Goal: Information Seeking & Learning: Check status

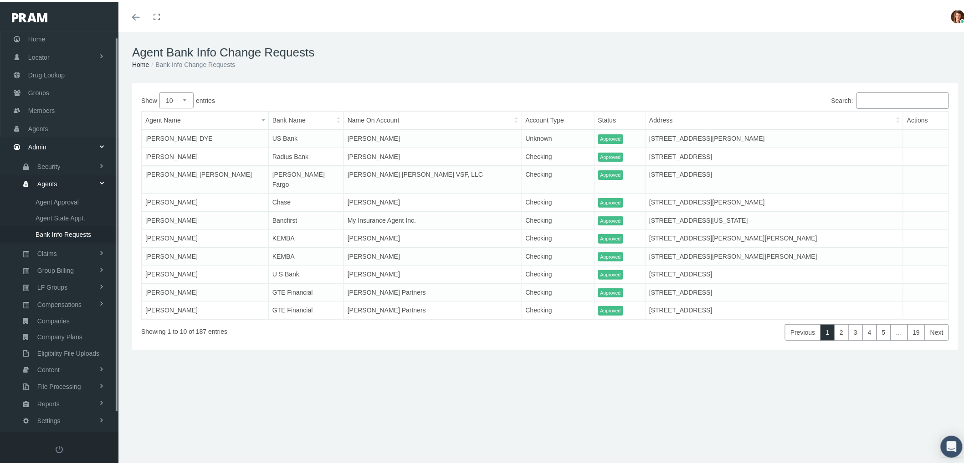
scroll to position [26, 0]
click at [72, 217] on span "Bank Info Requests" at bounding box center [64, 224] width 56 height 15
click at [39, 99] on span "Members" at bounding box center [41, 100] width 26 height 17
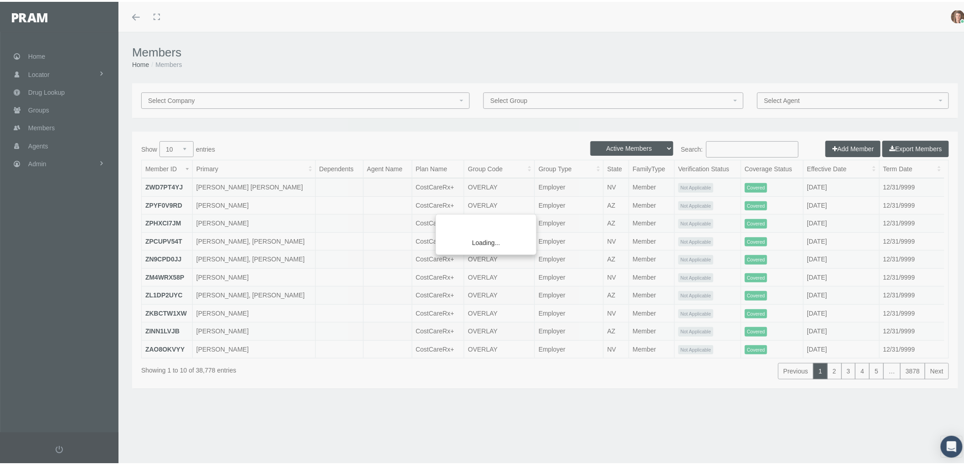
click at [730, 149] on div "Loading..." at bounding box center [482, 232] width 964 height 465
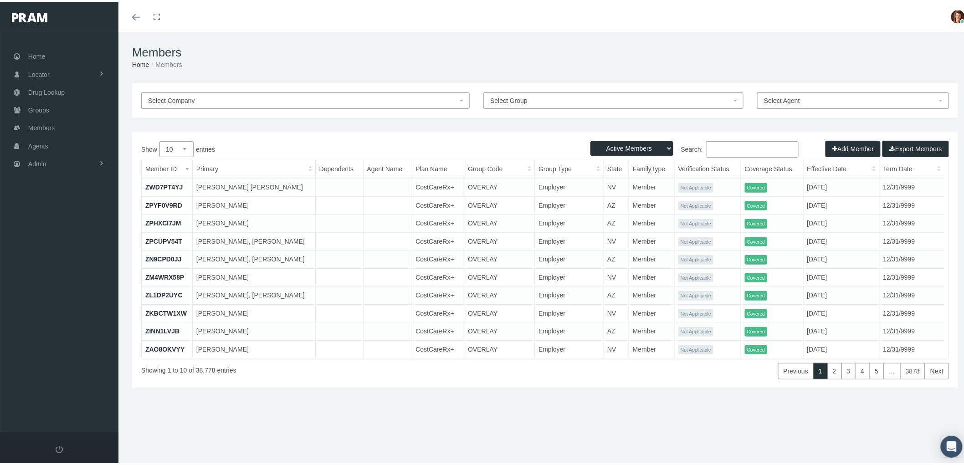
click at [726, 144] on input "Search:" at bounding box center [752, 147] width 93 height 16
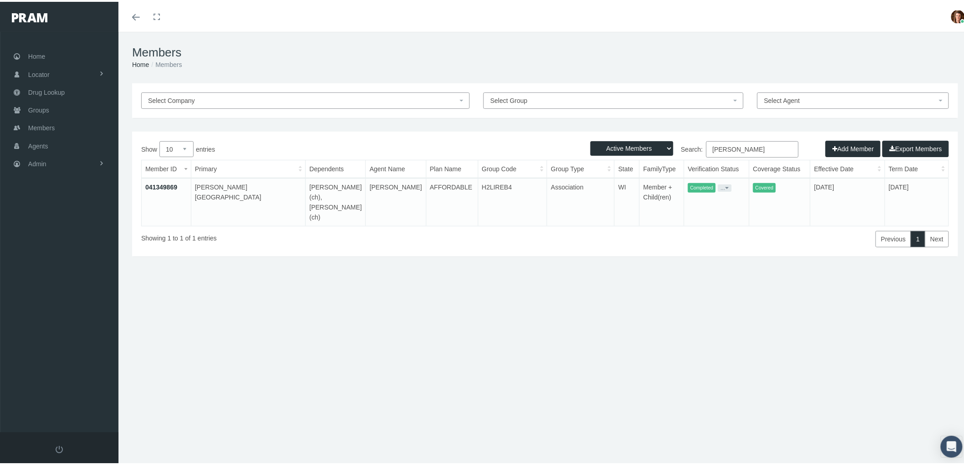
type input "belinda edwards"
click at [152, 183] on link "041349869" at bounding box center [161, 185] width 32 height 7
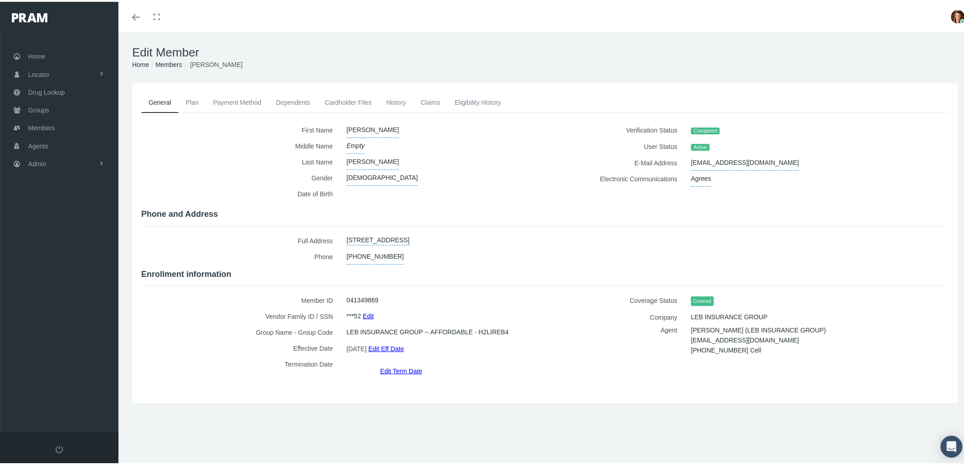
click at [470, 97] on link "Eligibility History" at bounding box center [478, 101] width 61 height 20
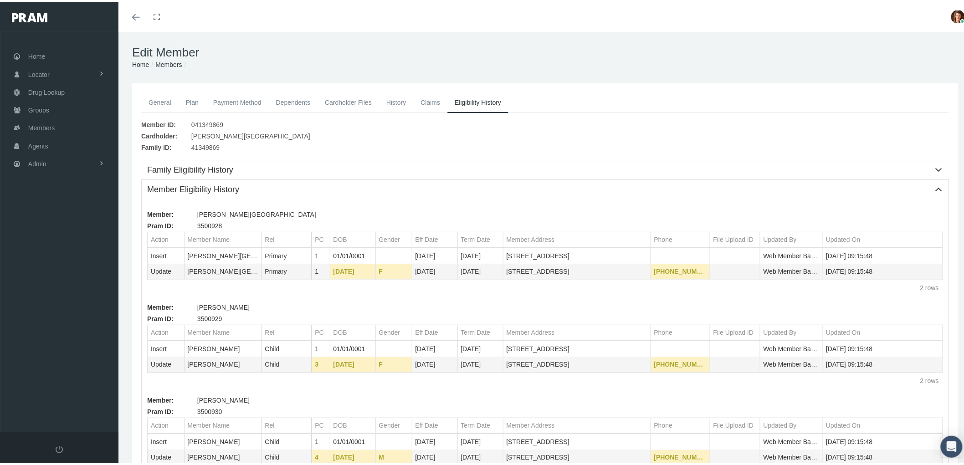
click at [394, 98] on link "History" at bounding box center [396, 101] width 35 height 20
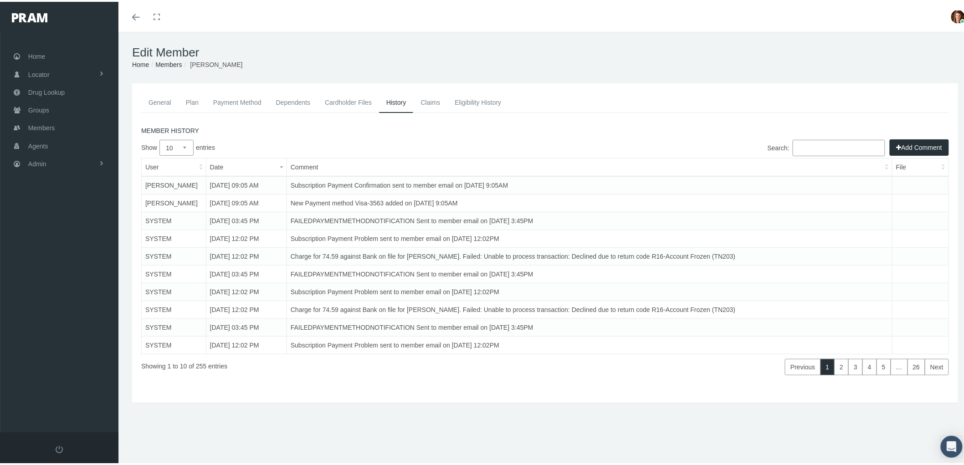
click at [231, 93] on link "Payment Method" at bounding box center [237, 101] width 63 height 20
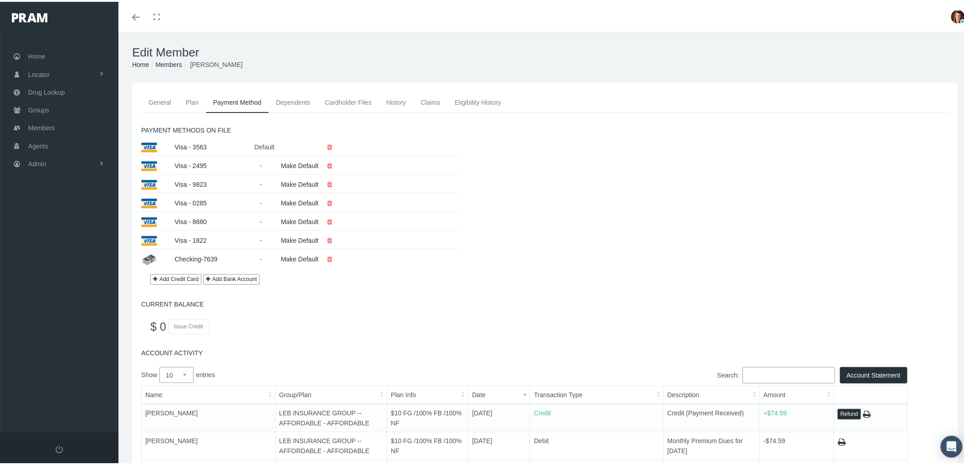
click at [166, 96] on link "General" at bounding box center [159, 101] width 37 height 20
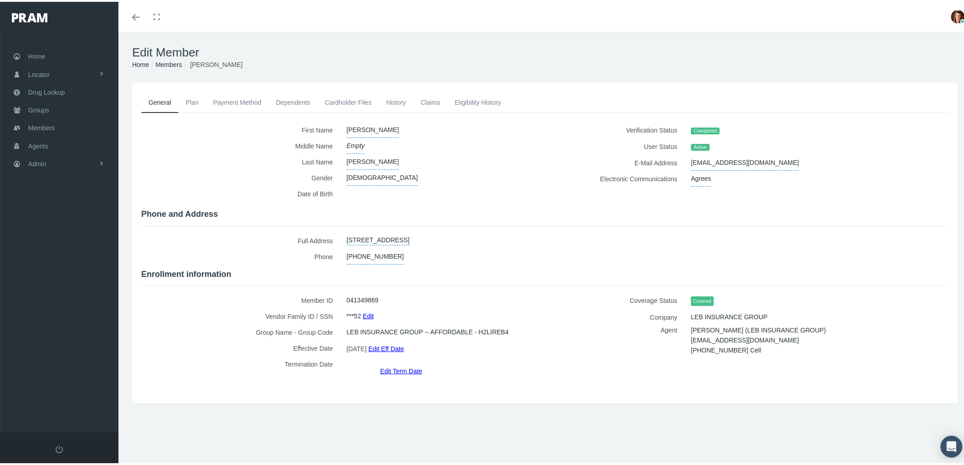
click at [227, 103] on link "Payment Method" at bounding box center [237, 101] width 63 height 20
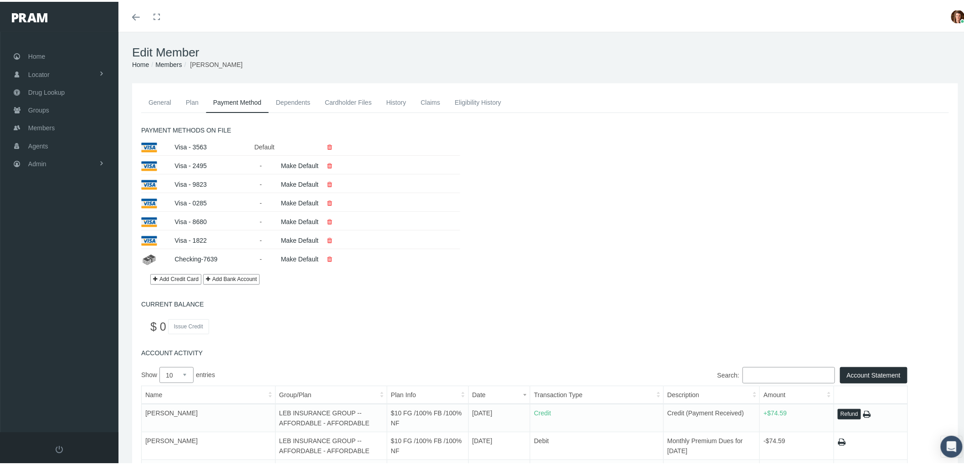
click at [391, 105] on link "History" at bounding box center [396, 101] width 35 height 20
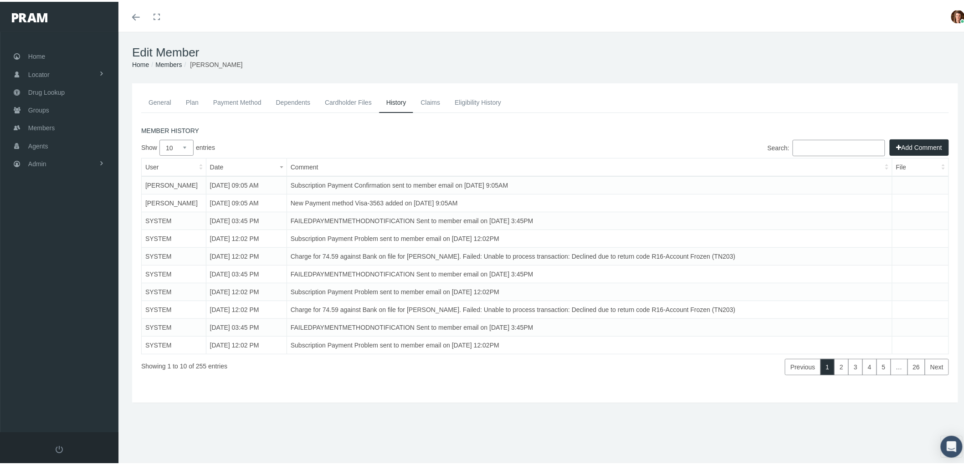
click at [187, 146] on select "10 25 50 100" at bounding box center [177, 146] width 34 height 16
select select "100"
click at [160, 138] on select "10 25 50 100" at bounding box center [177, 146] width 34 height 16
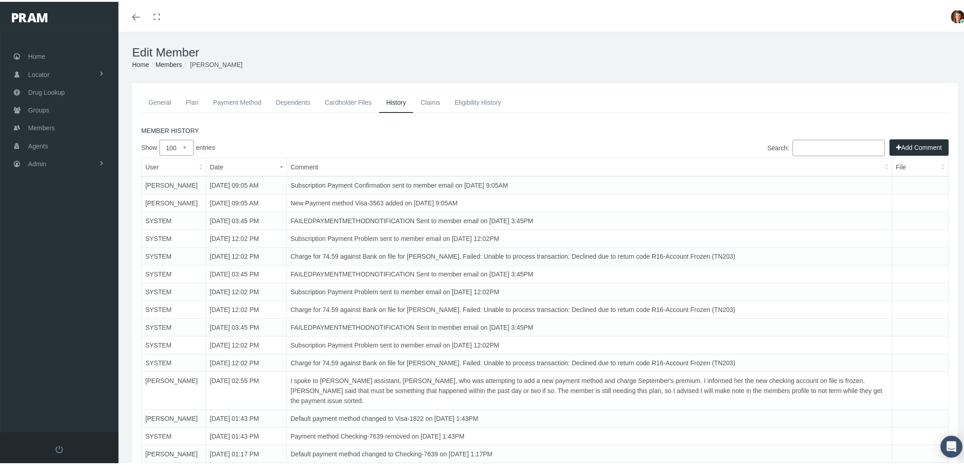
click at [220, 102] on link "Payment Method" at bounding box center [237, 101] width 63 height 20
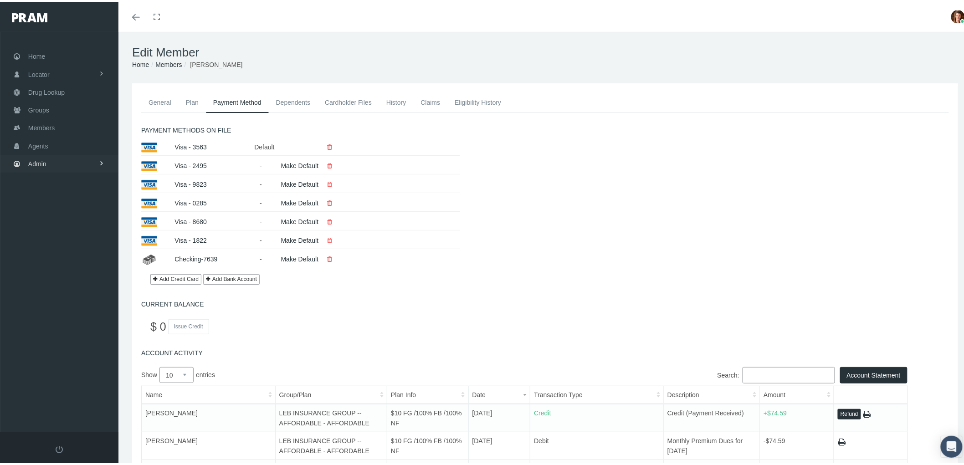
click at [57, 165] on link "Admin" at bounding box center [59, 162] width 119 height 18
click at [61, 192] on link "Agents" at bounding box center [59, 199] width 119 height 16
click at [75, 242] on span "Bank Info Requests" at bounding box center [64, 249] width 56 height 15
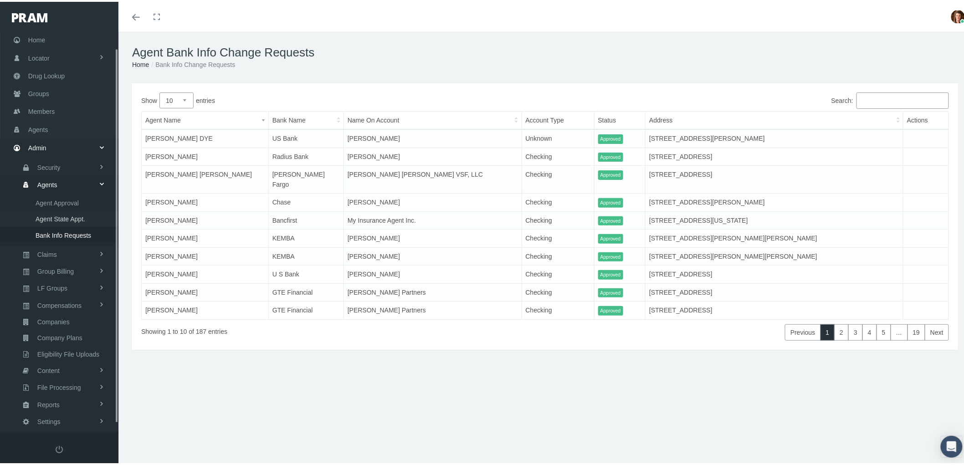
scroll to position [26, 0]
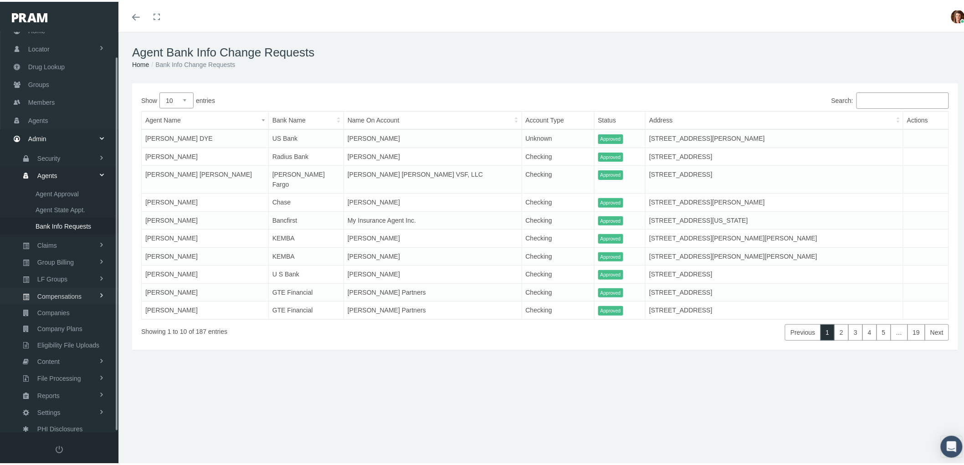
click at [69, 290] on span "Compensations" at bounding box center [59, 294] width 44 height 15
click at [77, 254] on span "Compensation Summary" at bounding box center [71, 260] width 70 height 15
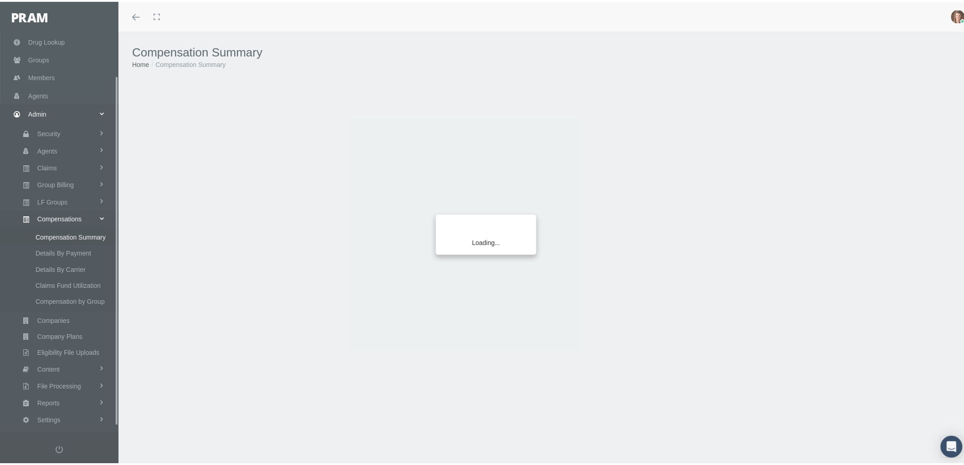
scroll to position [57, 0]
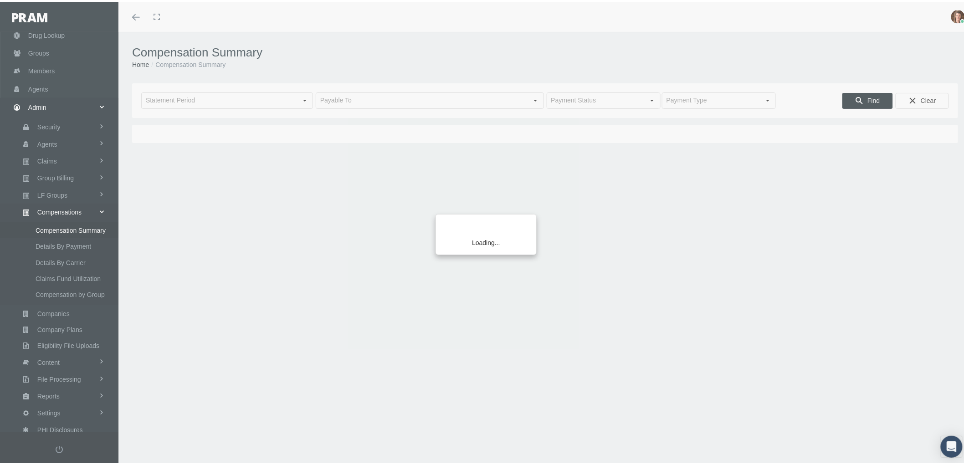
type input "[DATE]"
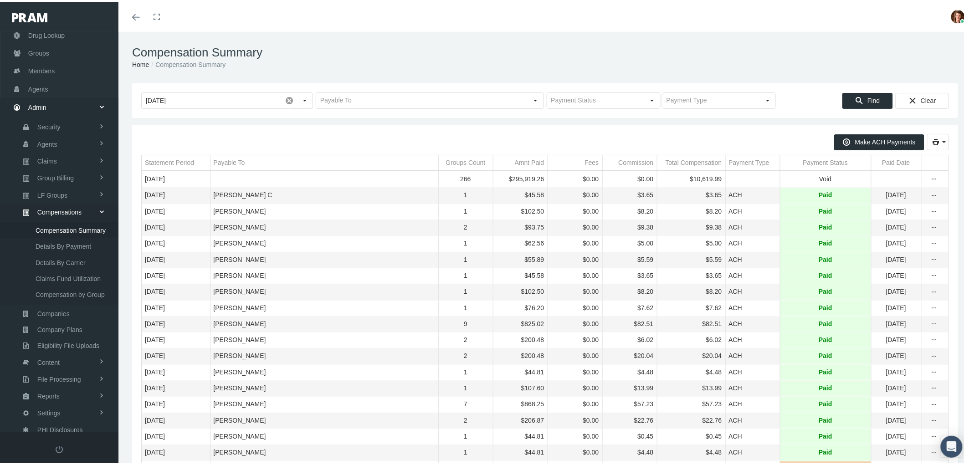
click at [820, 161] on div "Payment Status" at bounding box center [826, 161] width 45 height 9
click at [799, 162] on div "Payment Status" at bounding box center [821, 161] width 45 height 9
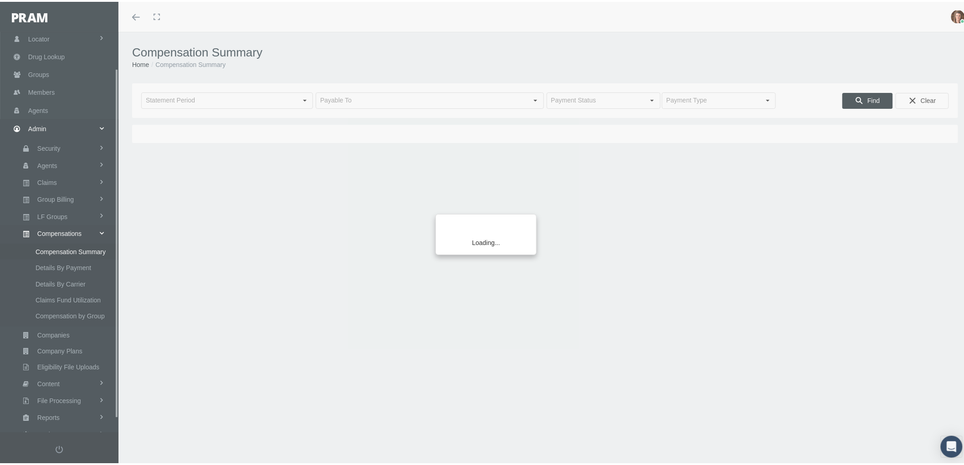
scroll to position [57, 0]
type input "[DATE]"
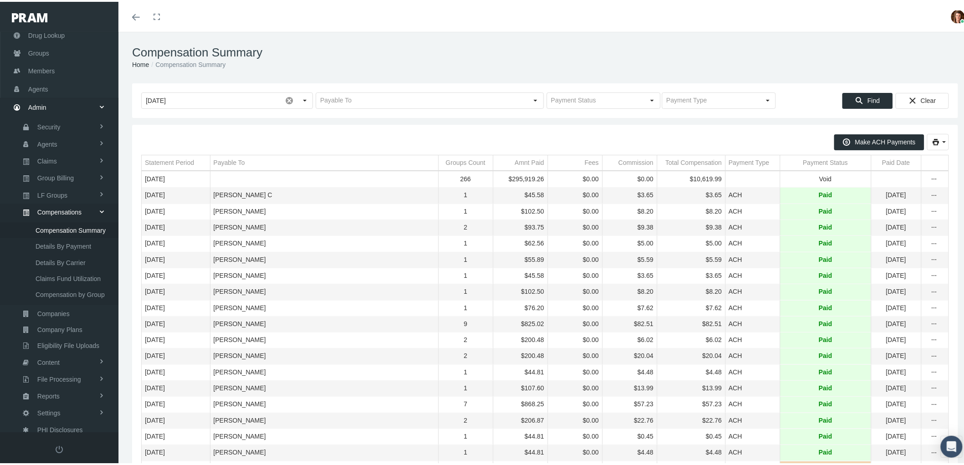
drag, startPoint x: 391, startPoint y: 2, endPoint x: 758, endPoint y: 46, distance: 369.5
click at [758, 46] on h1 "Compensation Summary" at bounding box center [545, 51] width 826 height 14
